Goal: Transaction & Acquisition: Obtain resource

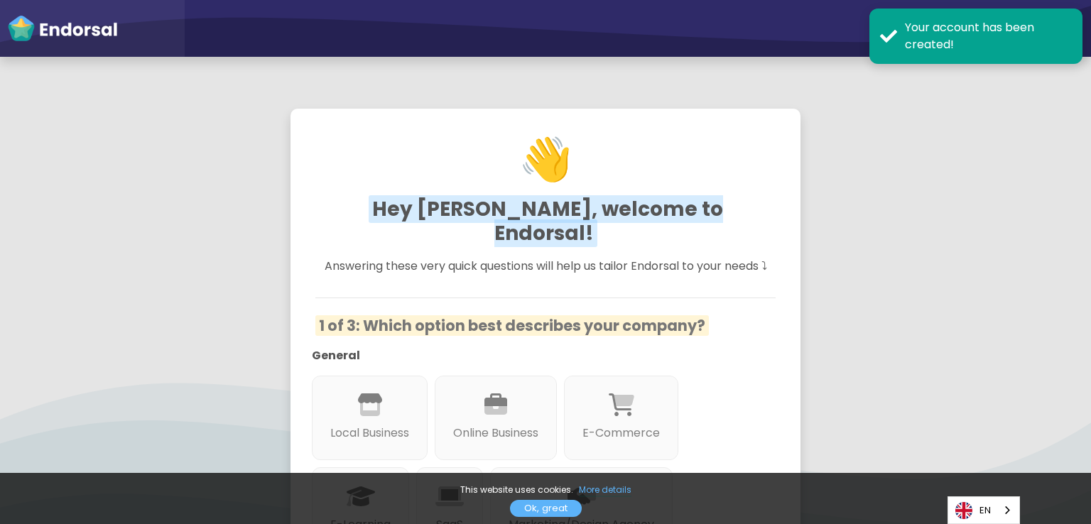
scroll to position [213, 0]
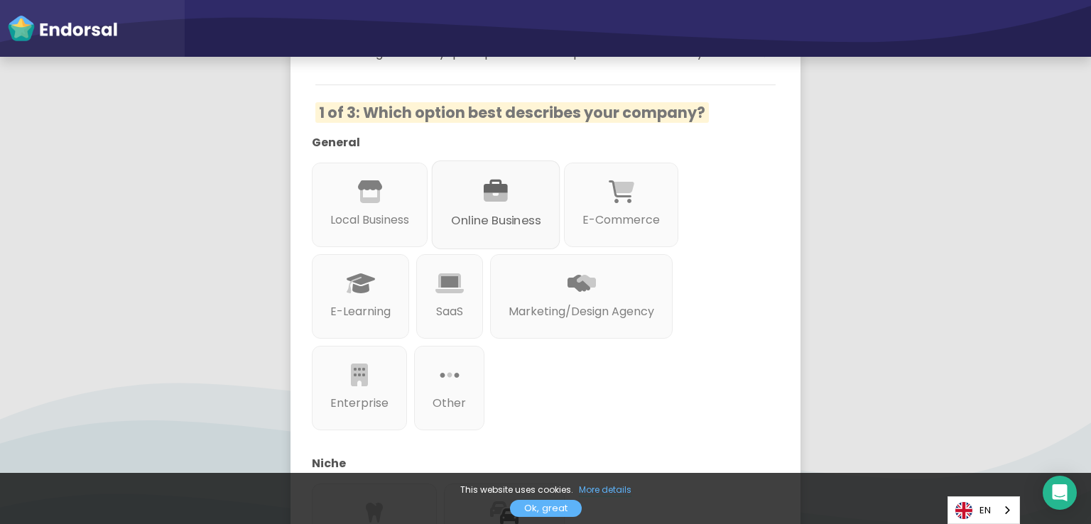
drag, startPoint x: 512, startPoint y: 178, endPoint x: 507, endPoint y: 184, distance: 7.6
click at [512, 179] on div "Online Business" at bounding box center [496, 205] width 129 height 89
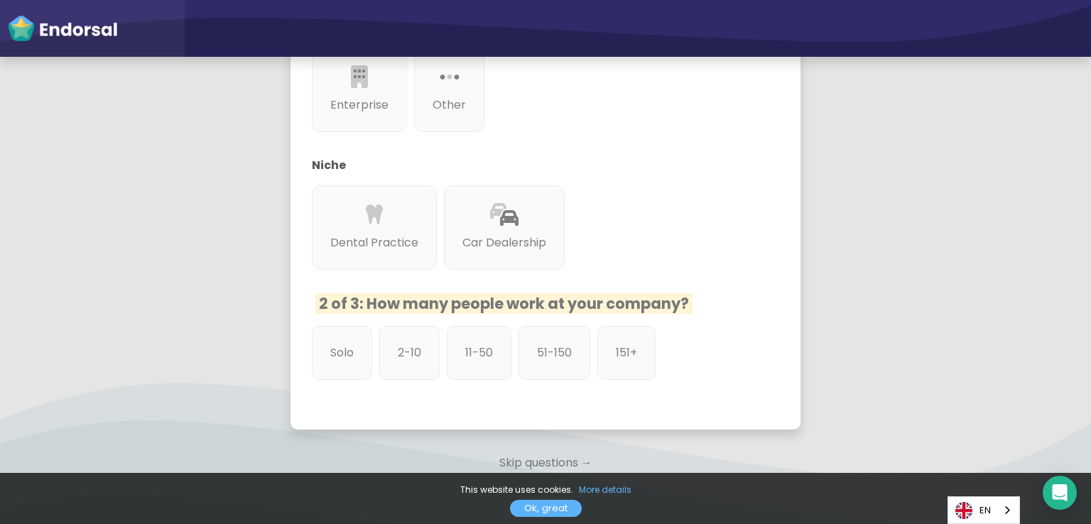
scroll to position [560, 0]
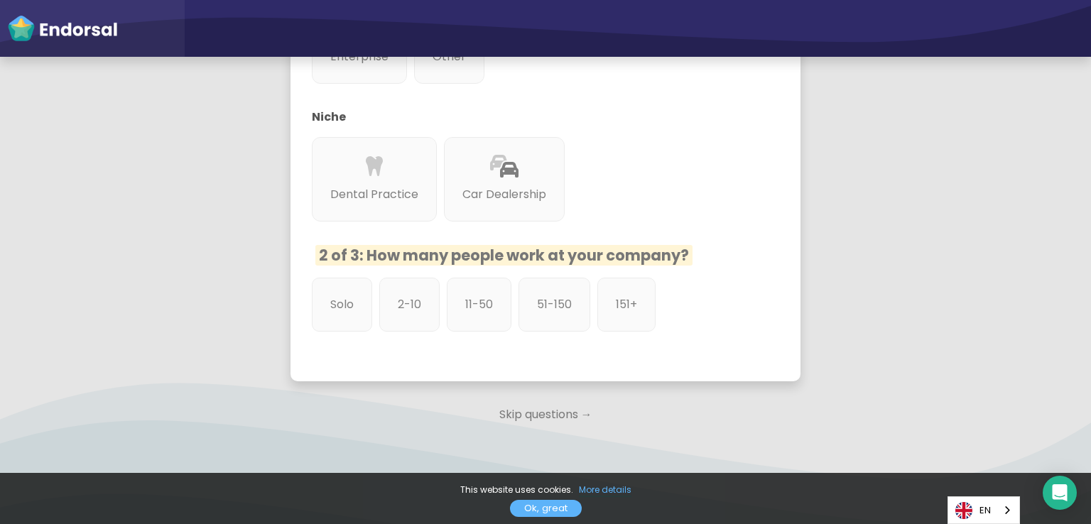
click at [529, 399] on p "Skip questions →" at bounding box center [546, 414] width 510 height 31
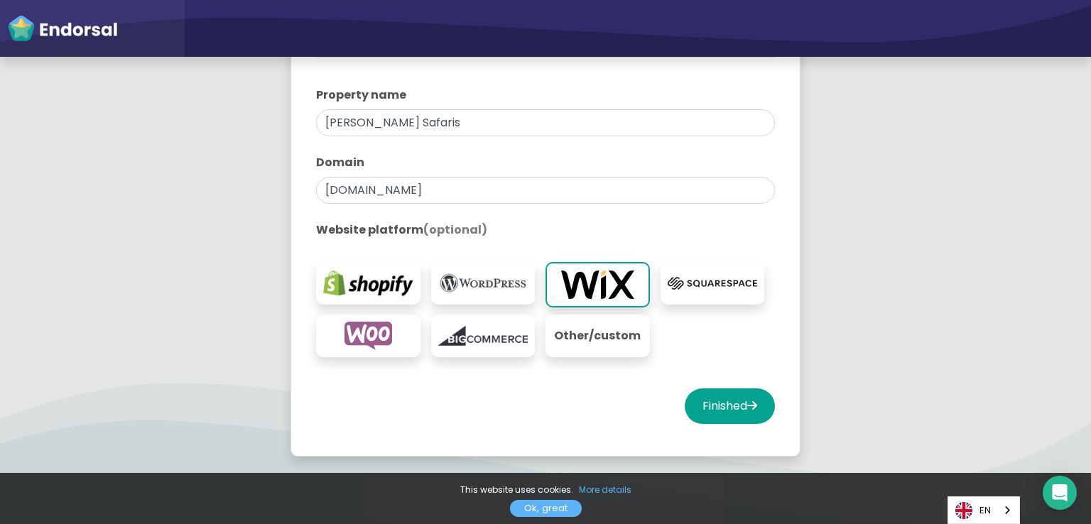
scroll to position [284, 0]
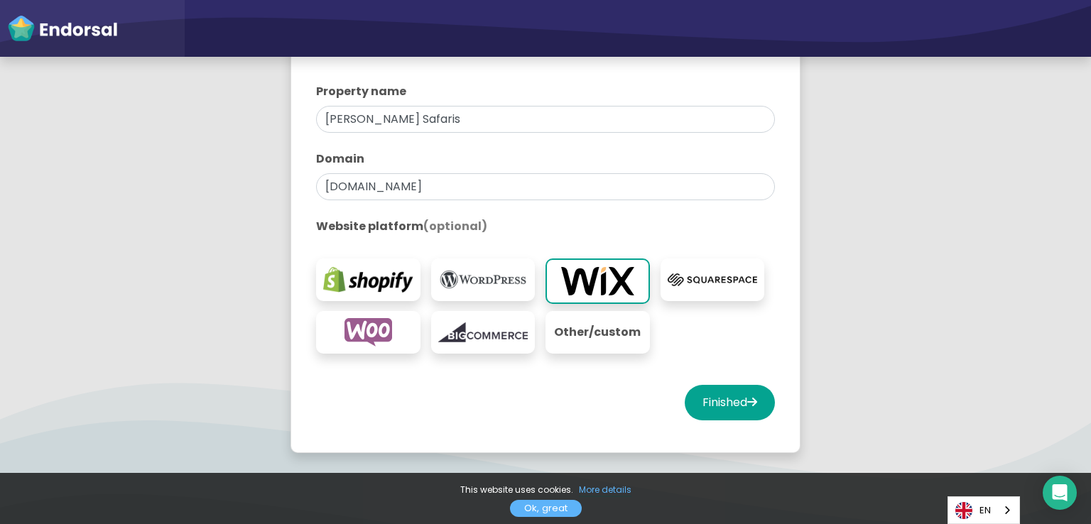
click at [586, 291] on img at bounding box center [597, 281] width 87 height 28
click at [716, 400] on button "Finished" at bounding box center [730, 403] width 90 height 36
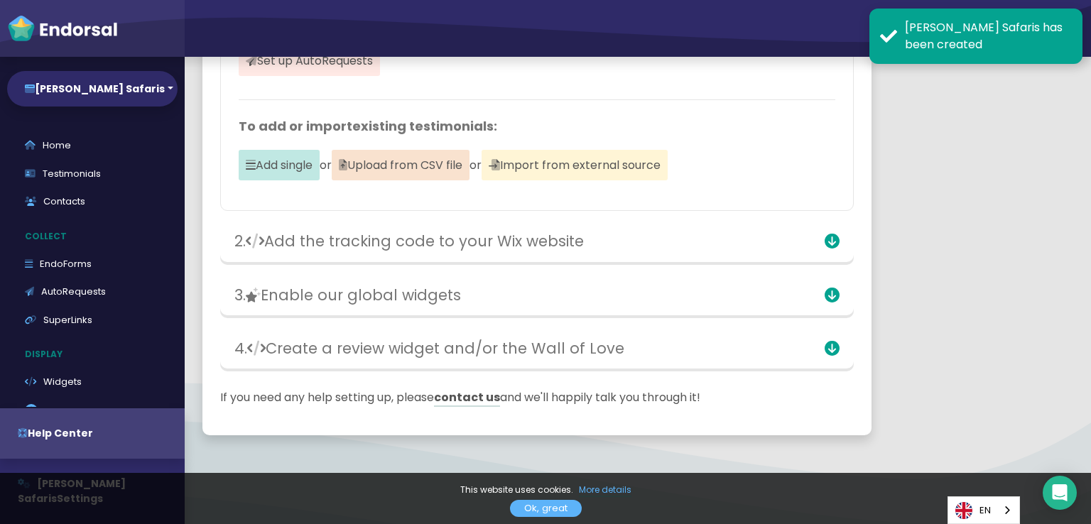
scroll to position [246, 0]
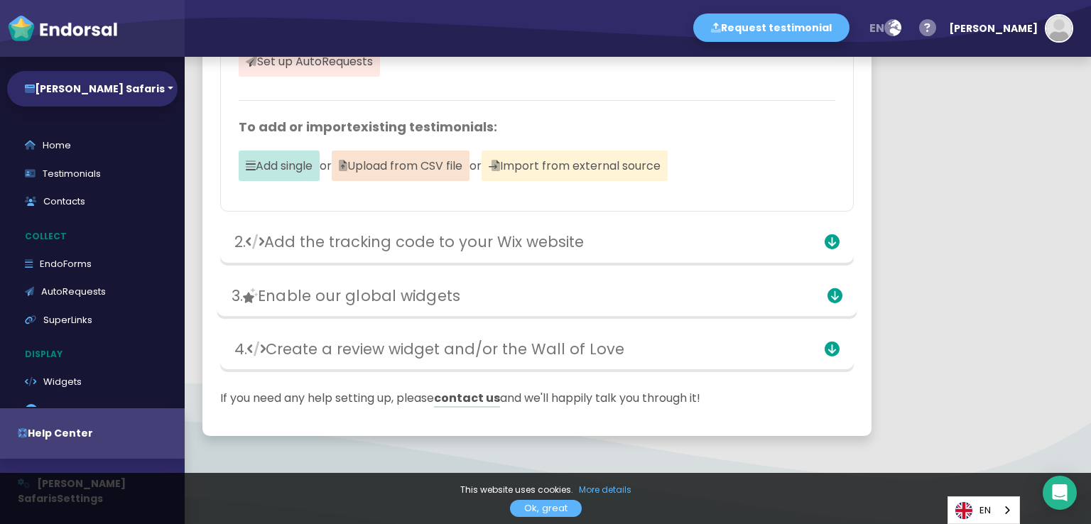
click at [504, 290] on h3 "3. Enable our global widgets" at bounding box center [433, 295] width 403 height 18
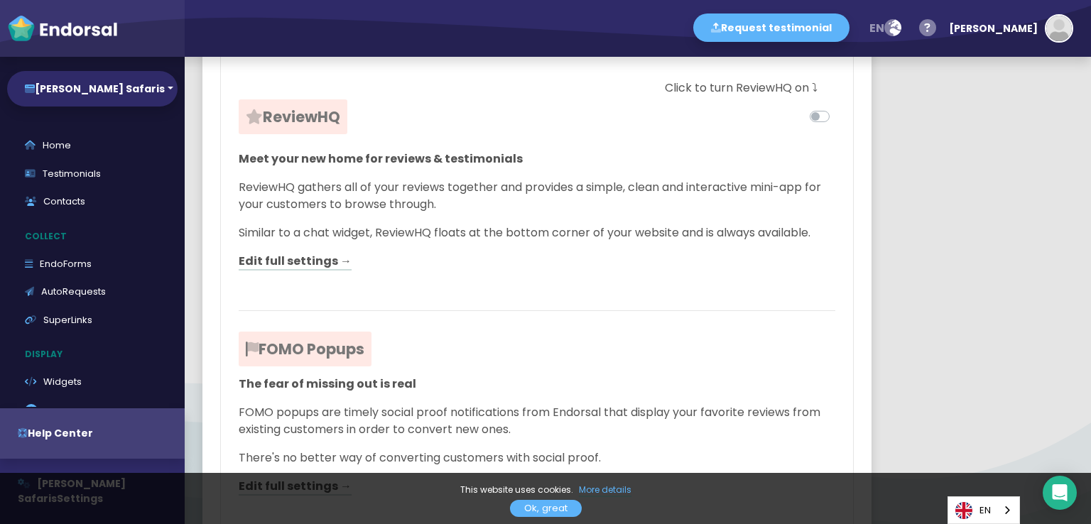
scroll to position [530, 0]
click at [327, 259] on link "Edit full settings →" at bounding box center [295, 261] width 113 height 18
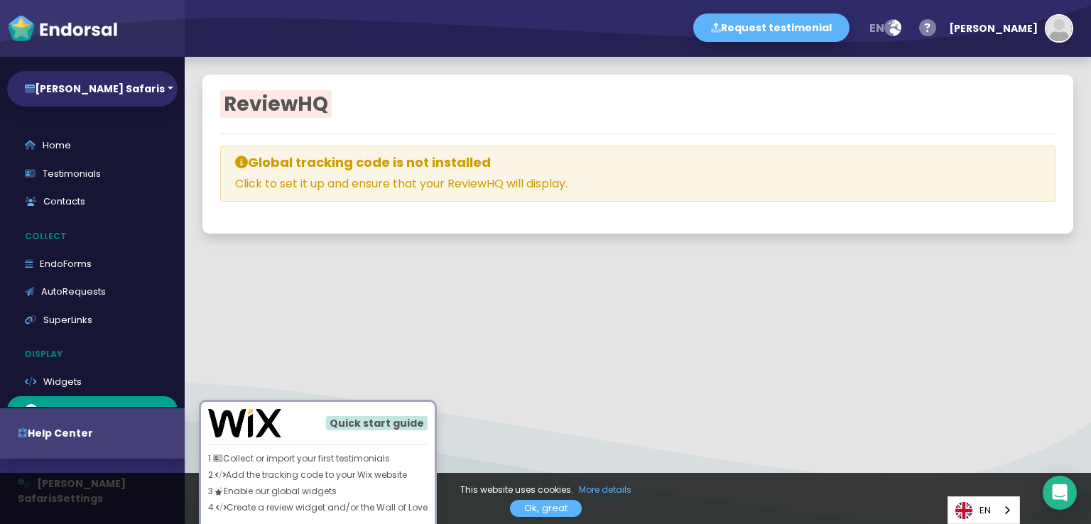
select select
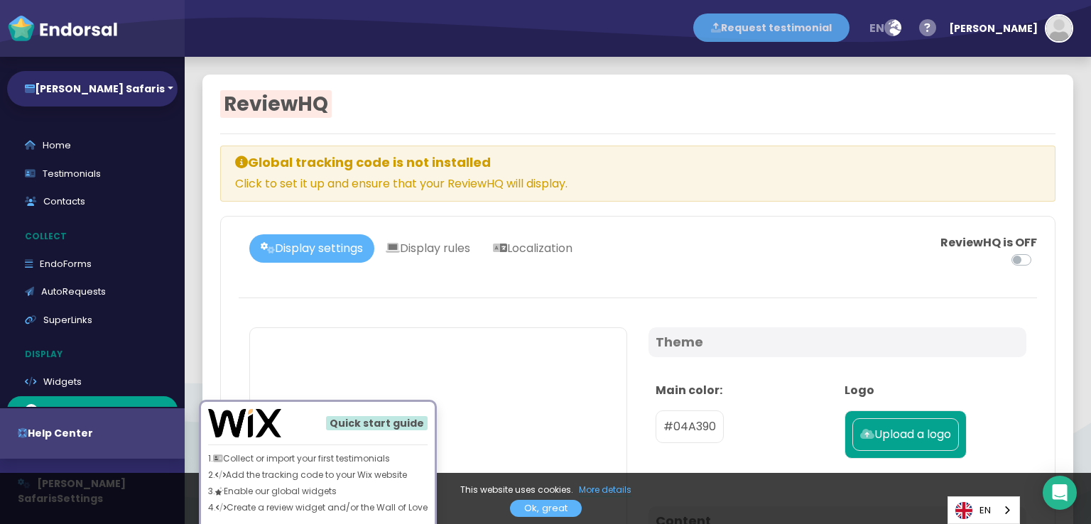
click at [807, 29] on button "Request testimonial" at bounding box center [772, 28] width 156 height 28
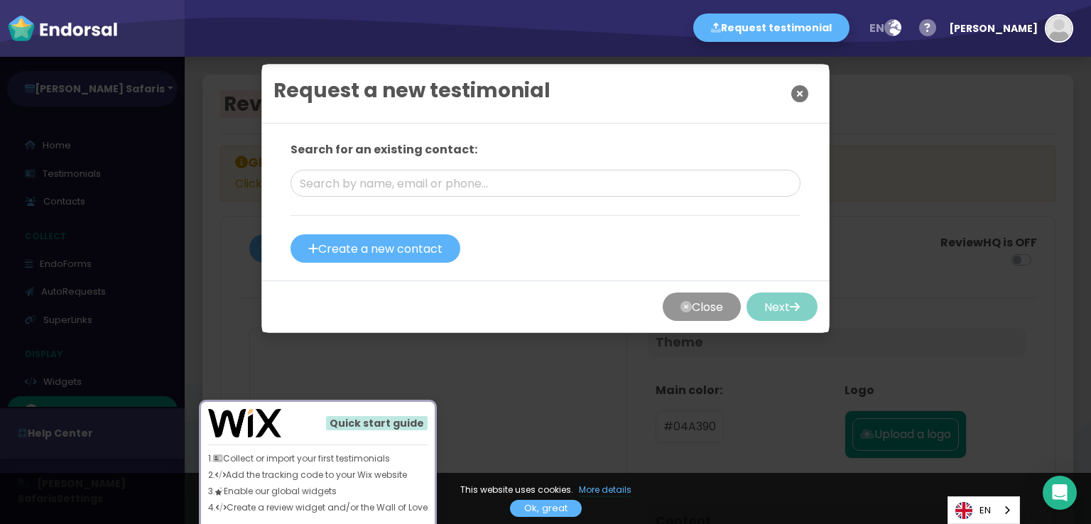
click at [793, 91] on icon "Close" at bounding box center [800, 94] width 17 height 36
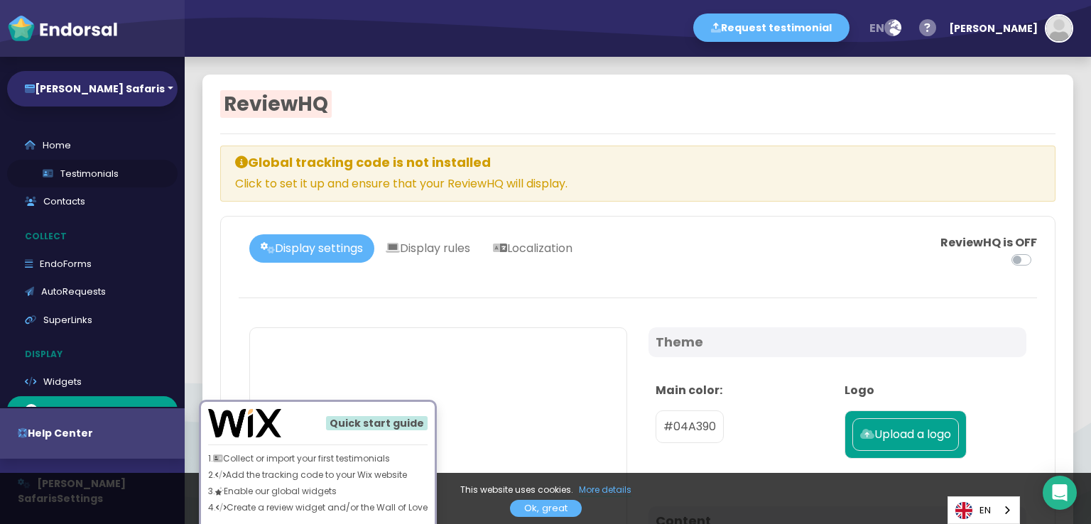
click at [77, 178] on link "Testimonials" at bounding box center [92, 174] width 171 height 28
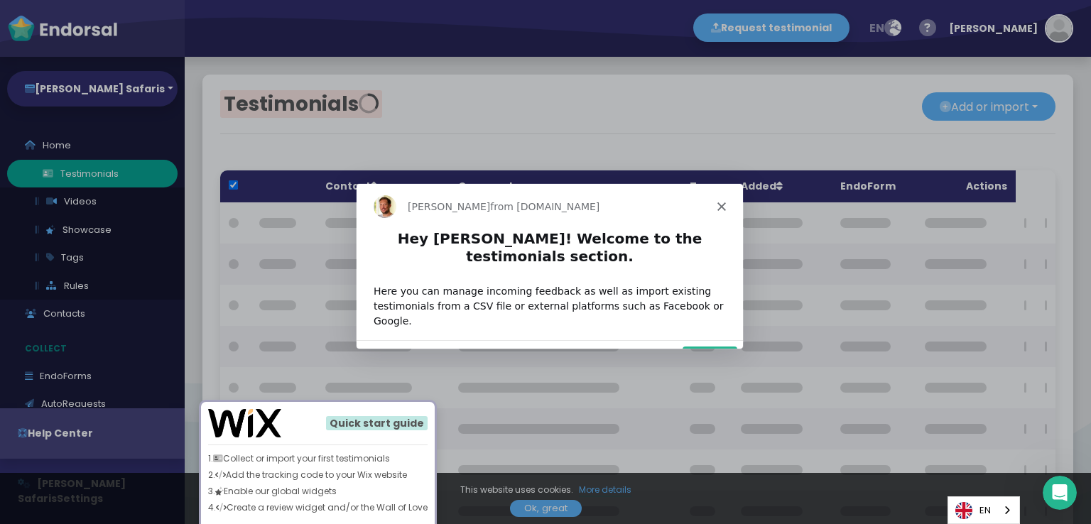
checkbox input "true"
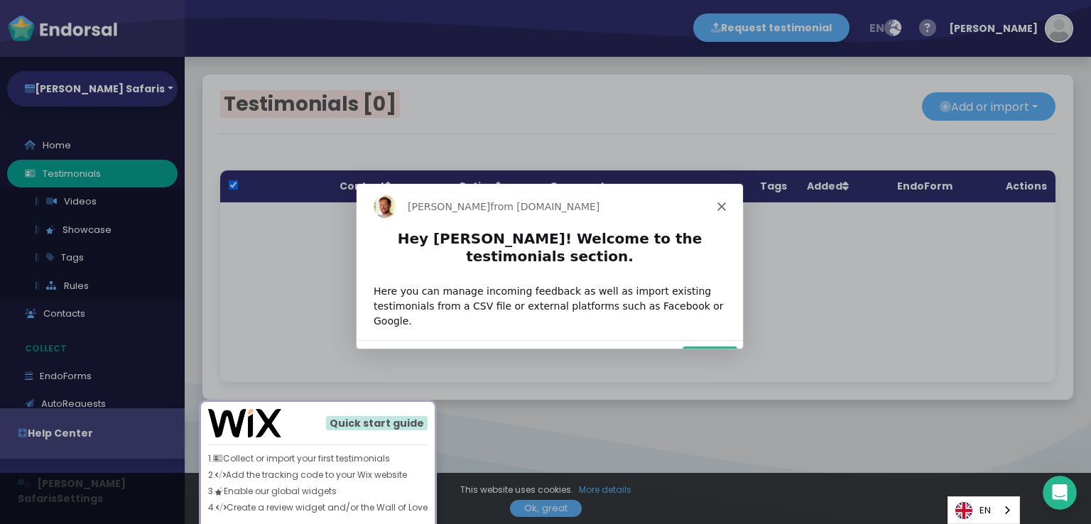
click at [718, 346] on button "Next" at bounding box center [709, 360] width 55 height 29
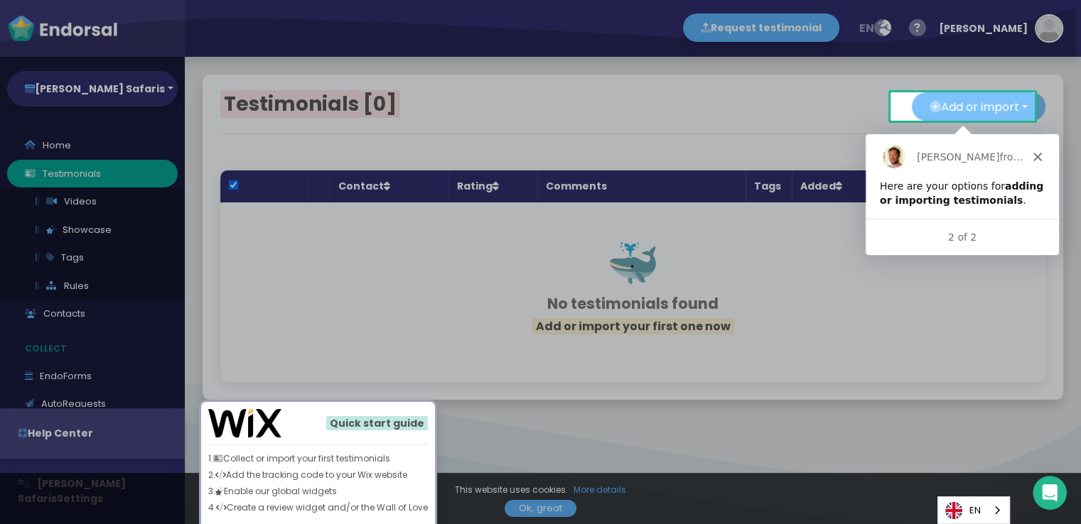
click at [949, 111] on button "Add or import" at bounding box center [979, 106] width 134 height 28
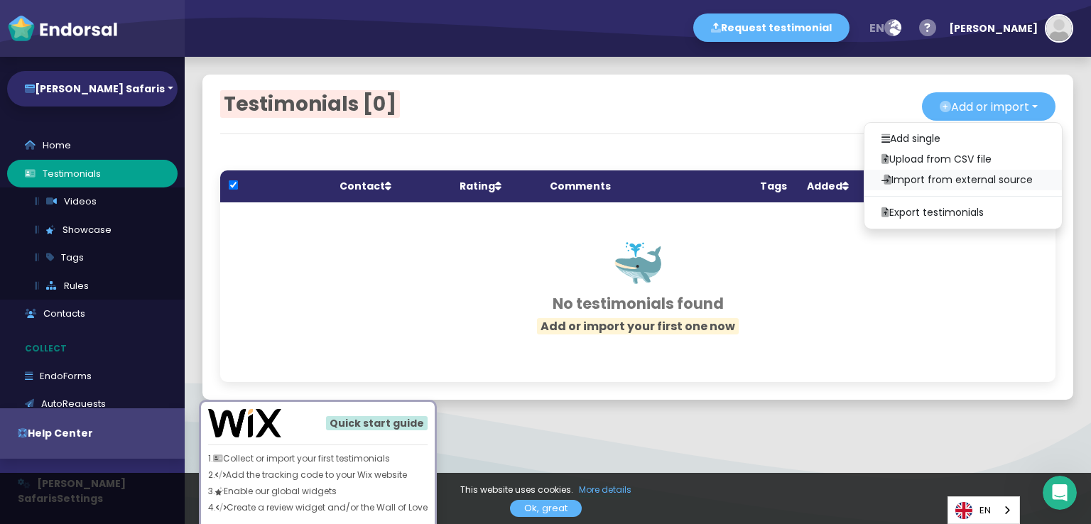
click at [905, 181] on link "Import from external source" at bounding box center [964, 180] width 198 height 21
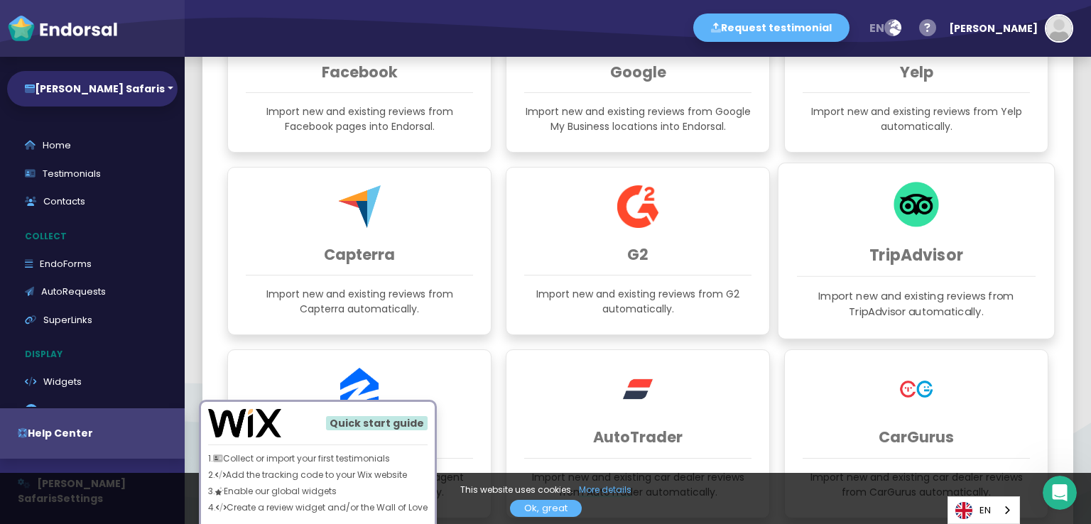
scroll to position [213, 0]
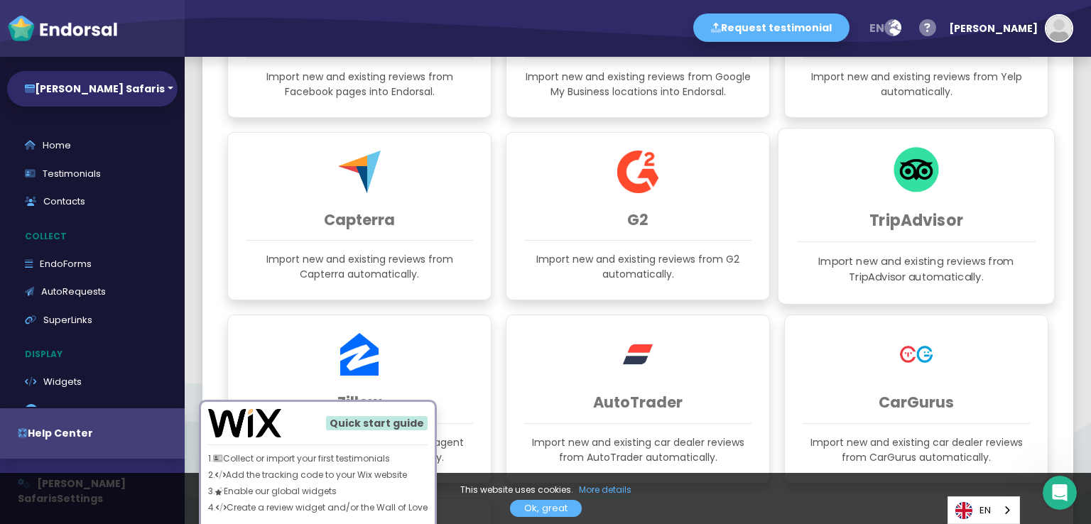
click at [912, 203] on div "TripAdvisor Import new and existing reviews from TripAdvisor automatically." at bounding box center [917, 216] width 278 height 177
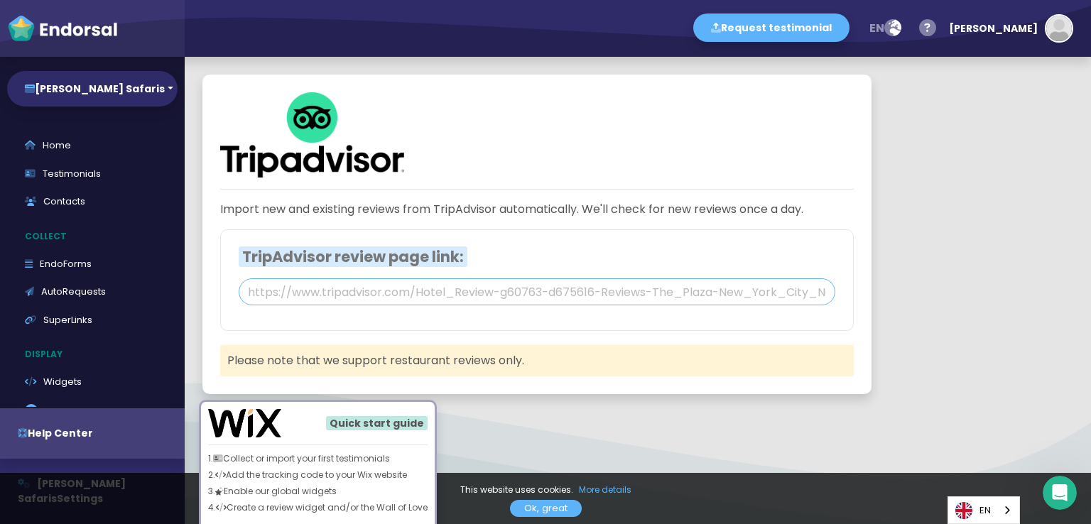
click at [448, 288] on input "text" at bounding box center [537, 292] width 597 height 27
paste input "[URL][DOMAIN_NAME]"
type input "[URL][DOMAIN_NAME]"
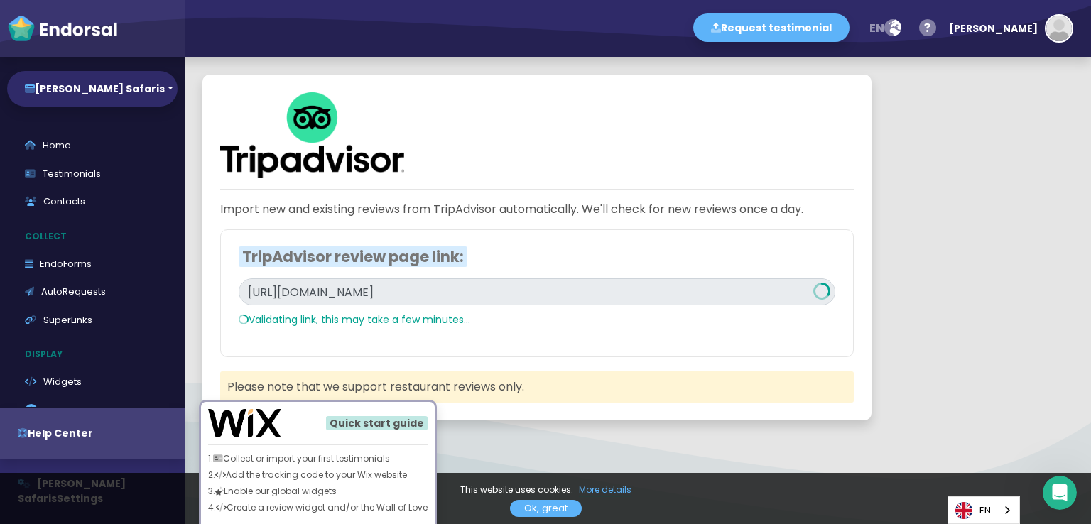
click at [659, 324] on div "TripAdvisor review page link: [URL][DOMAIN_NAME] Validating link, this may take…" at bounding box center [537, 294] width 634 height 128
